Goal: Task Accomplishment & Management: Use online tool/utility

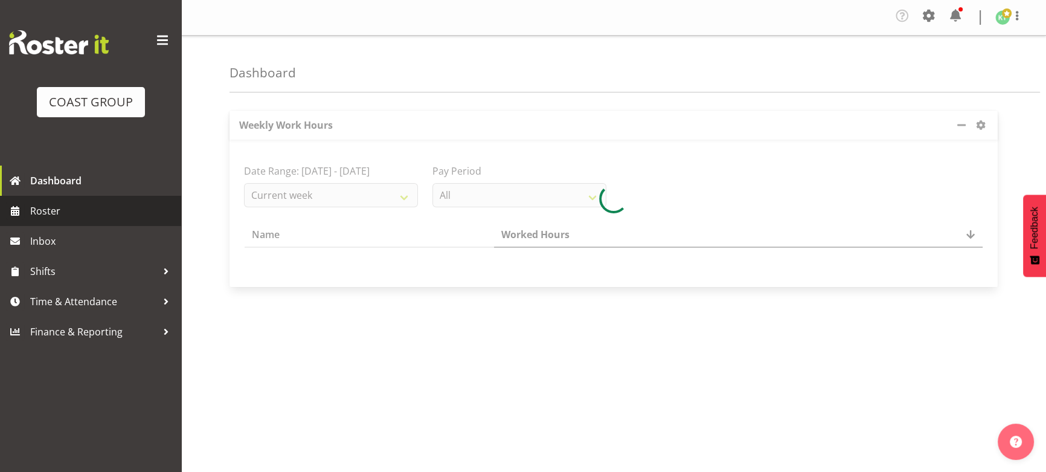
click at [120, 205] on span "Roster" at bounding box center [102, 211] width 145 height 18
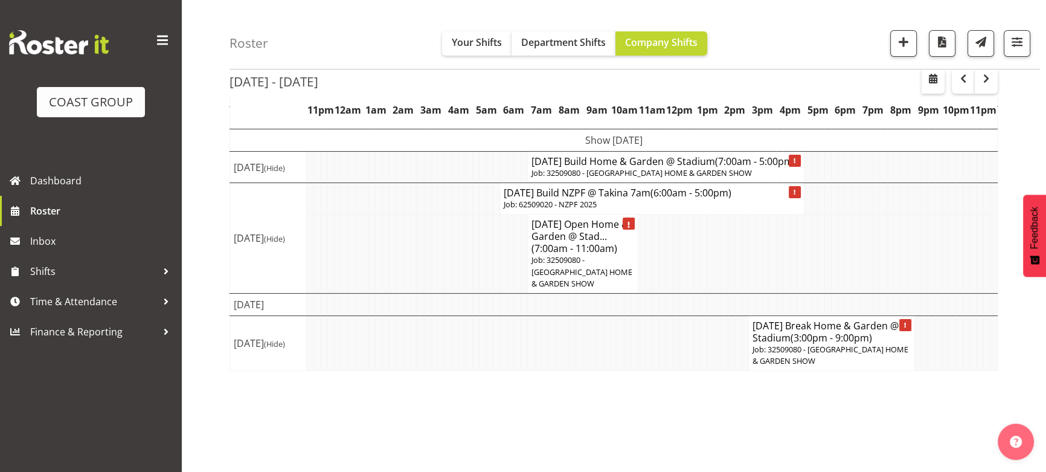
scroll to position [125, 0]
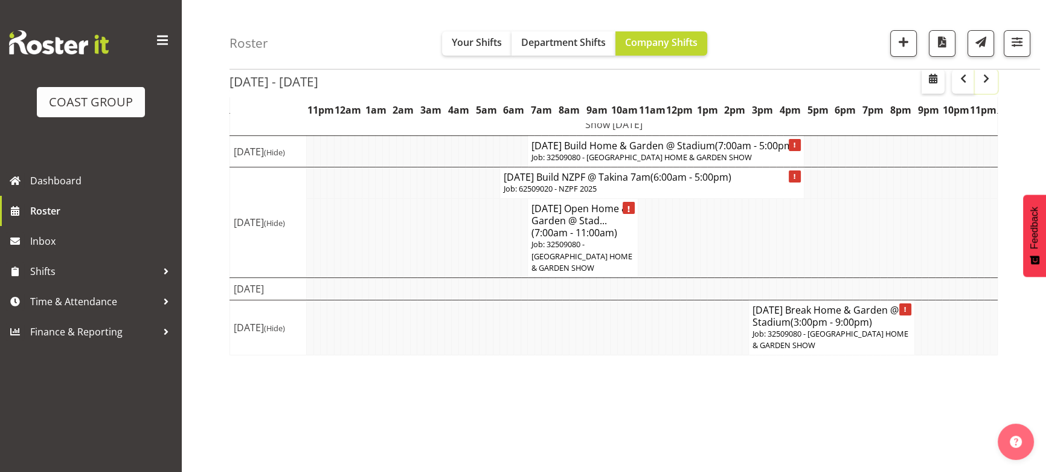
click at [985, 83] on span "button" at bounding box center [986, 78] width 14 height 14
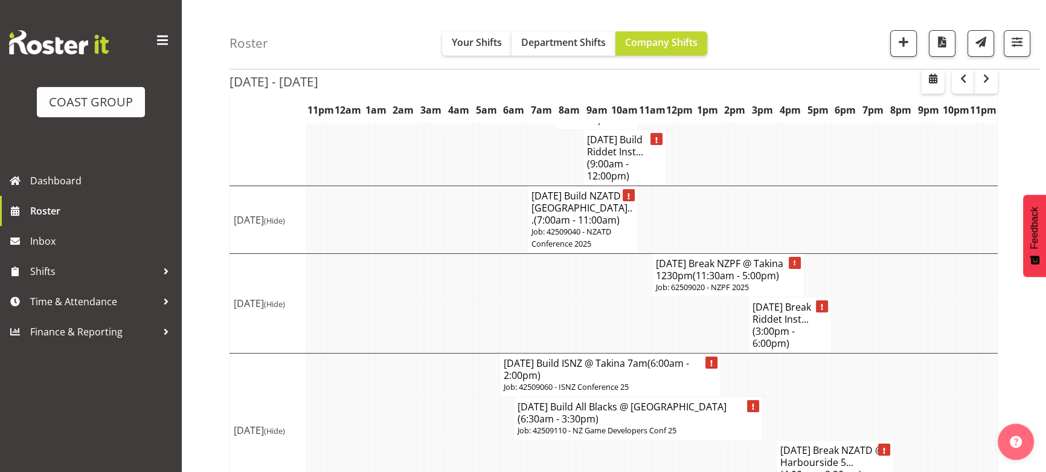
scroll to position [274, 0]
